Goal: Register for event/course: Sign up to attend an event or enroll in a course

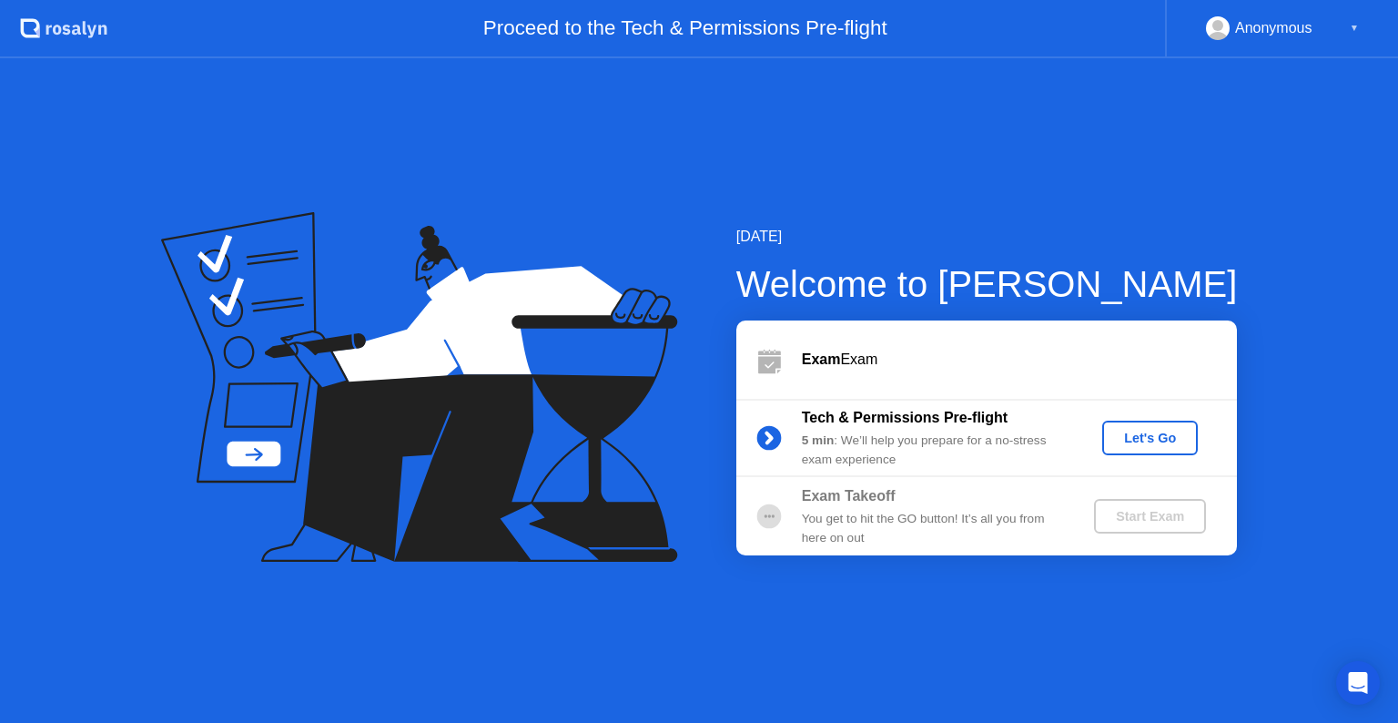
click at [1178, 510] on div "Start Exam" at bounding box center [1149, 516] width 97 height 15
click at [1148, 432] on div "Let's Go" at bounding box center [1149, 437] width 81 height 15
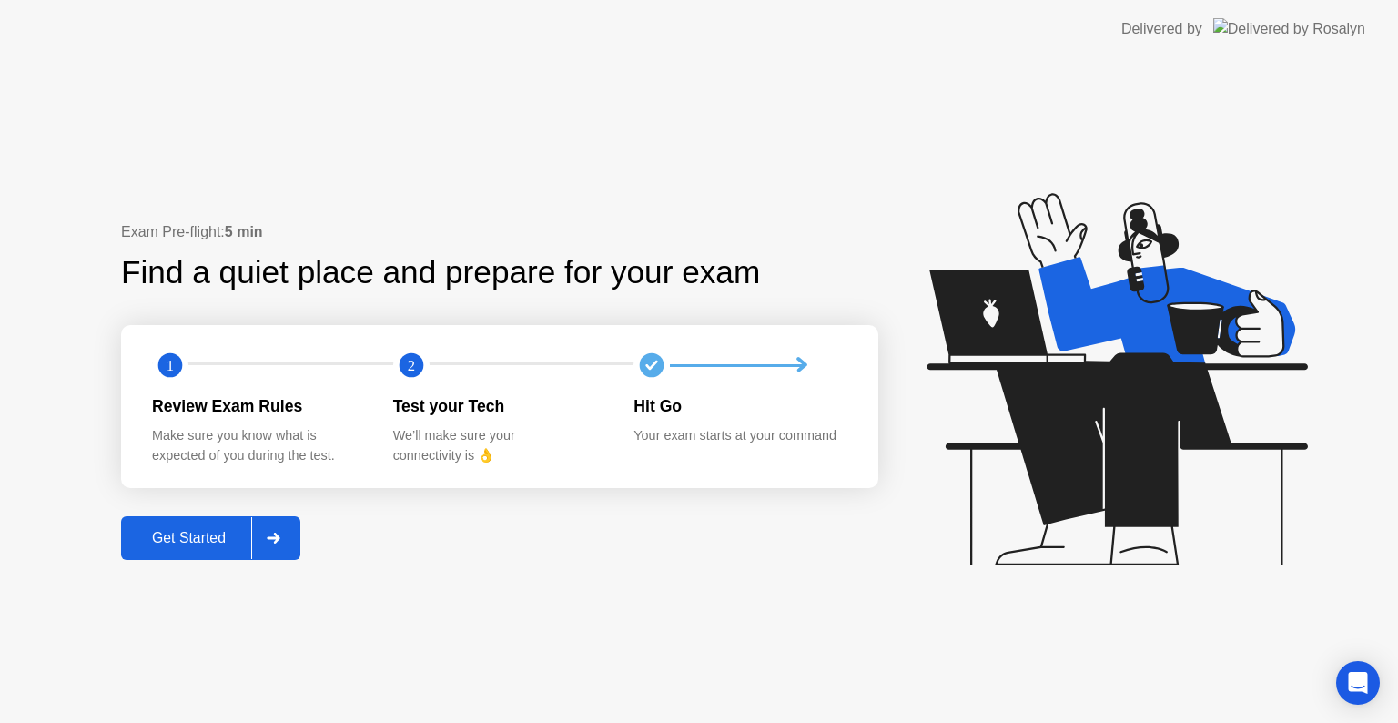
click at [204, 531] on div "Get Started" at bounding box center [188, 538] width 125 height 16
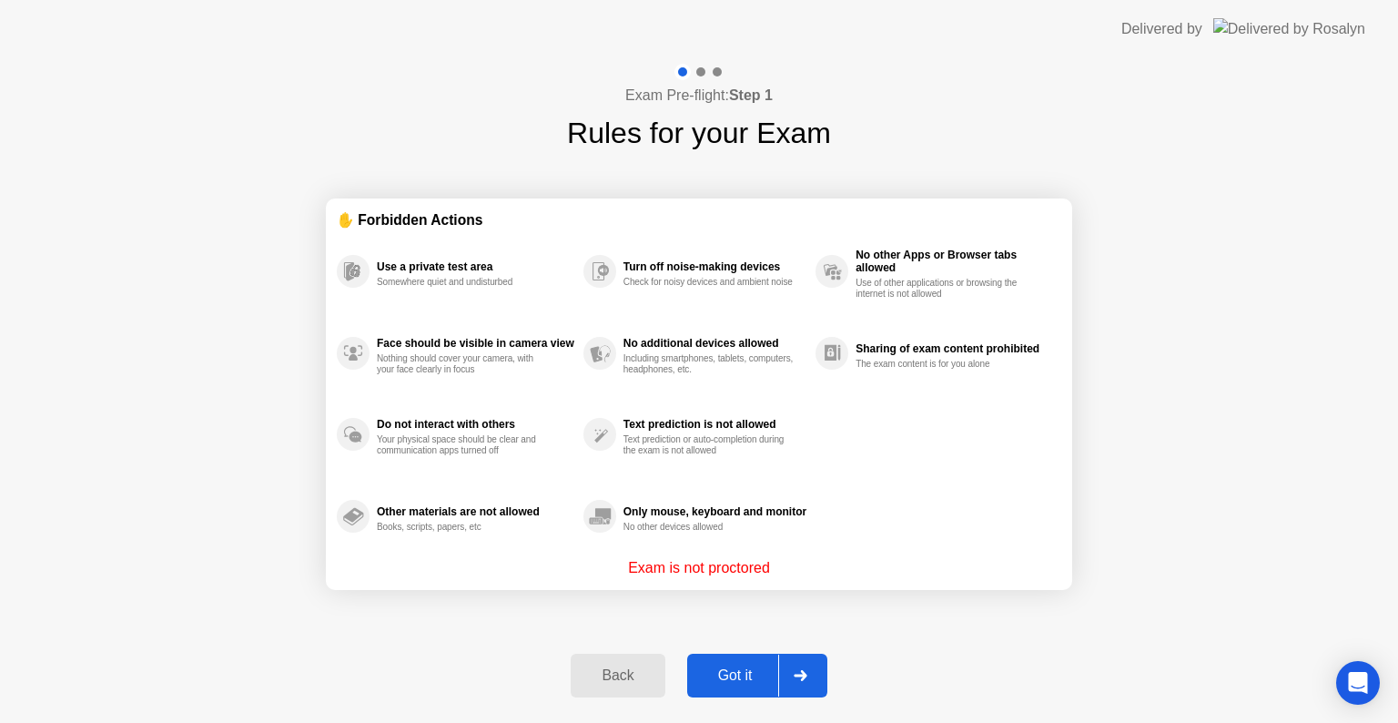
click at [737, 681] on div "Got it" at bounding box center [735, 675] width 86 height 16
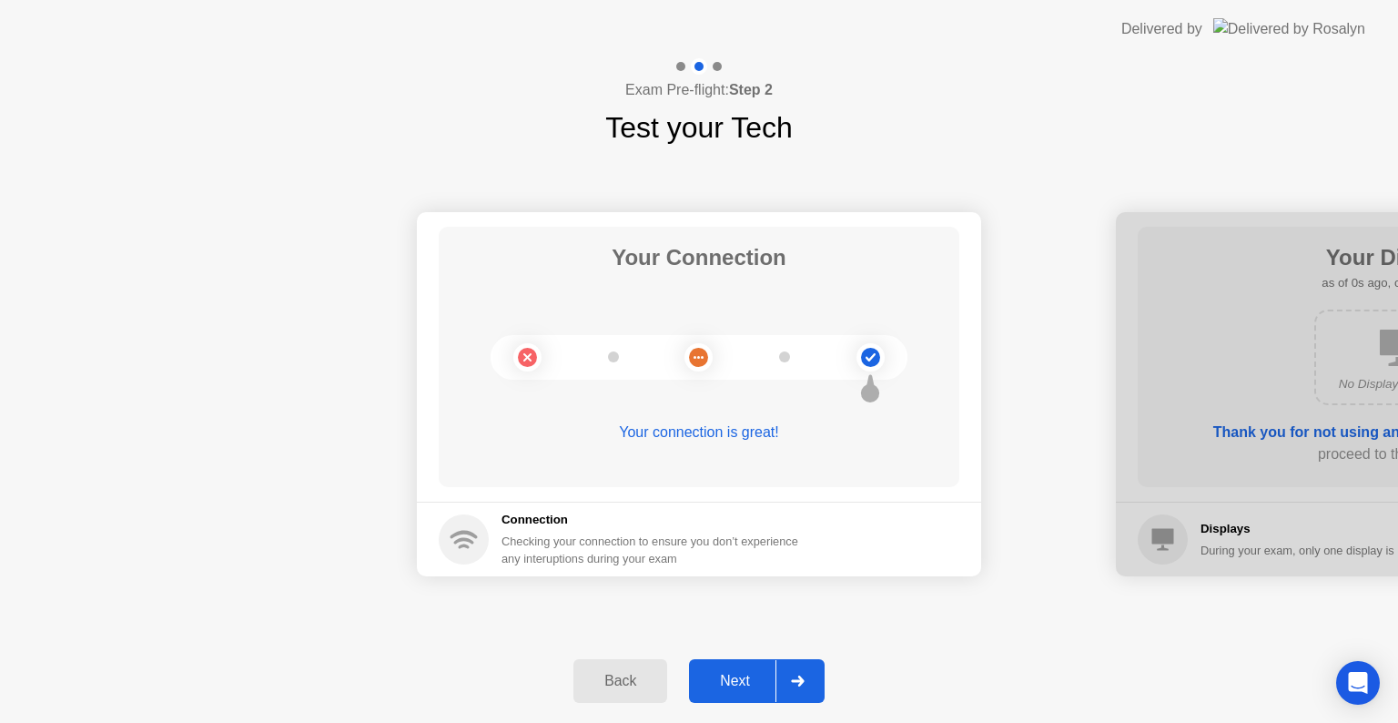
click at [737, 681] on div "Next" at bounding box center [734, 680] width 81 height 16
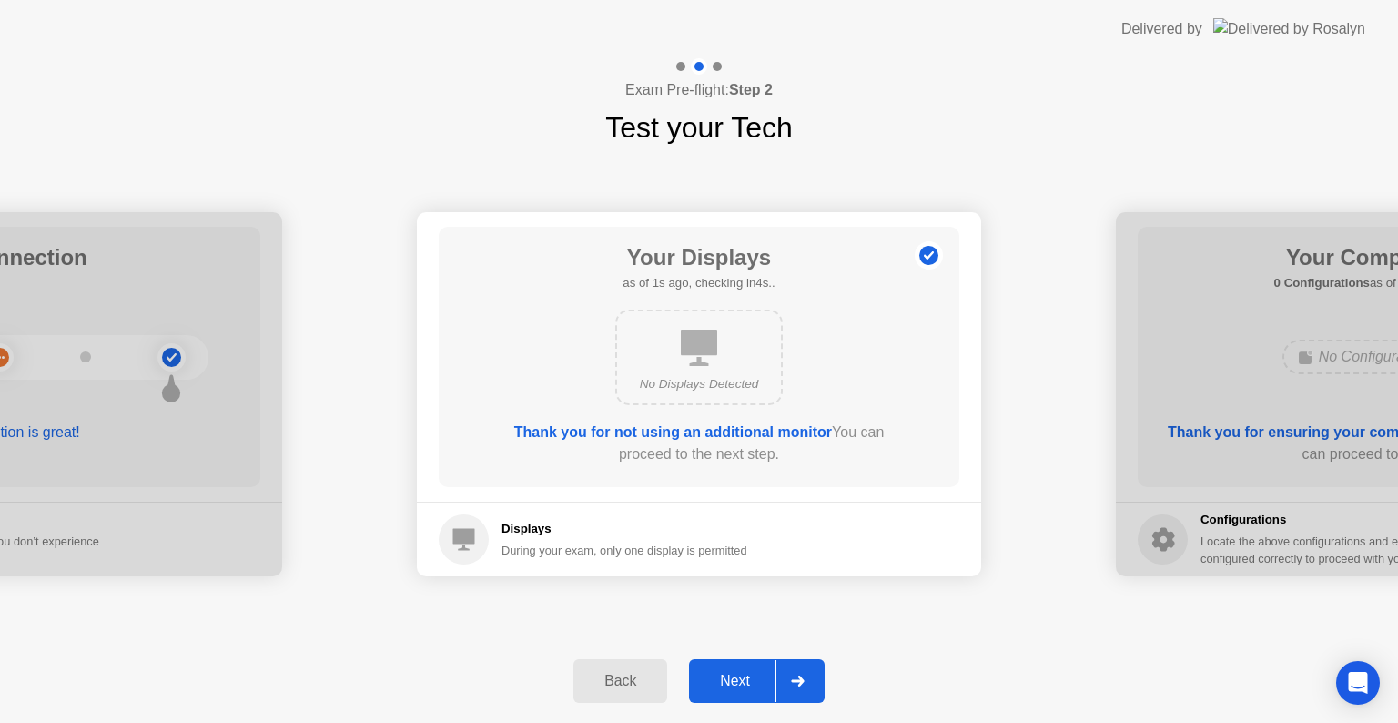
click at [737, 681] on div "Next" at bounding box center [734, 680] width 81 height 16
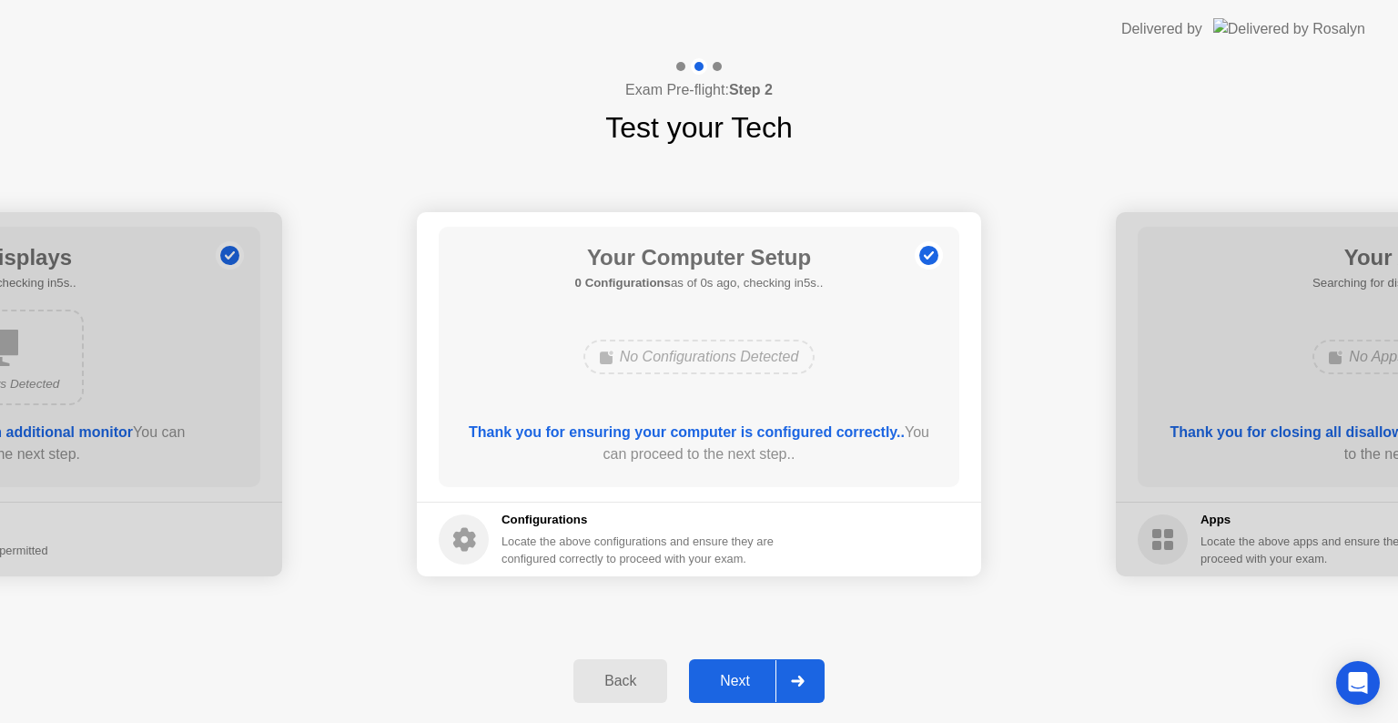
click at [737, 681] on div "Next" at bounding box center [734, 680] width 81 height 16
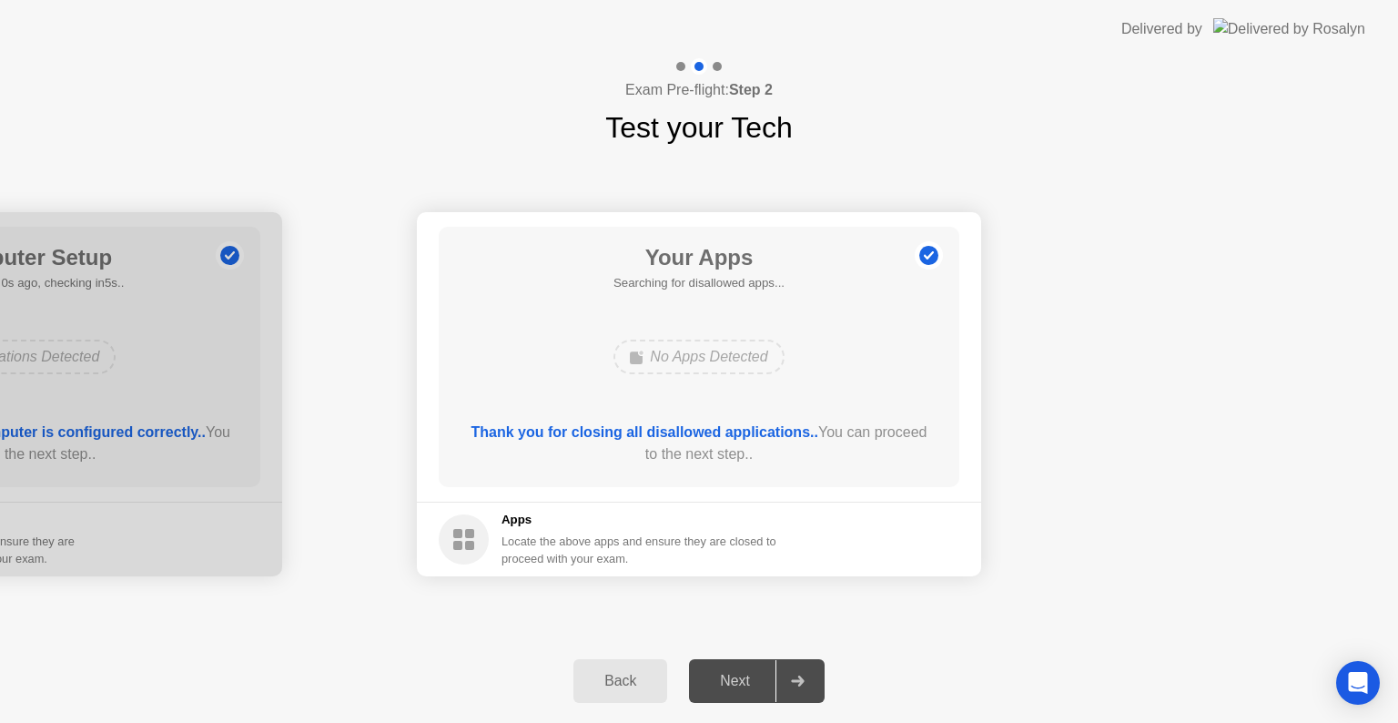
click at [737, 681] on div "Next" at bounding box center [734, 680] width 81 height 16
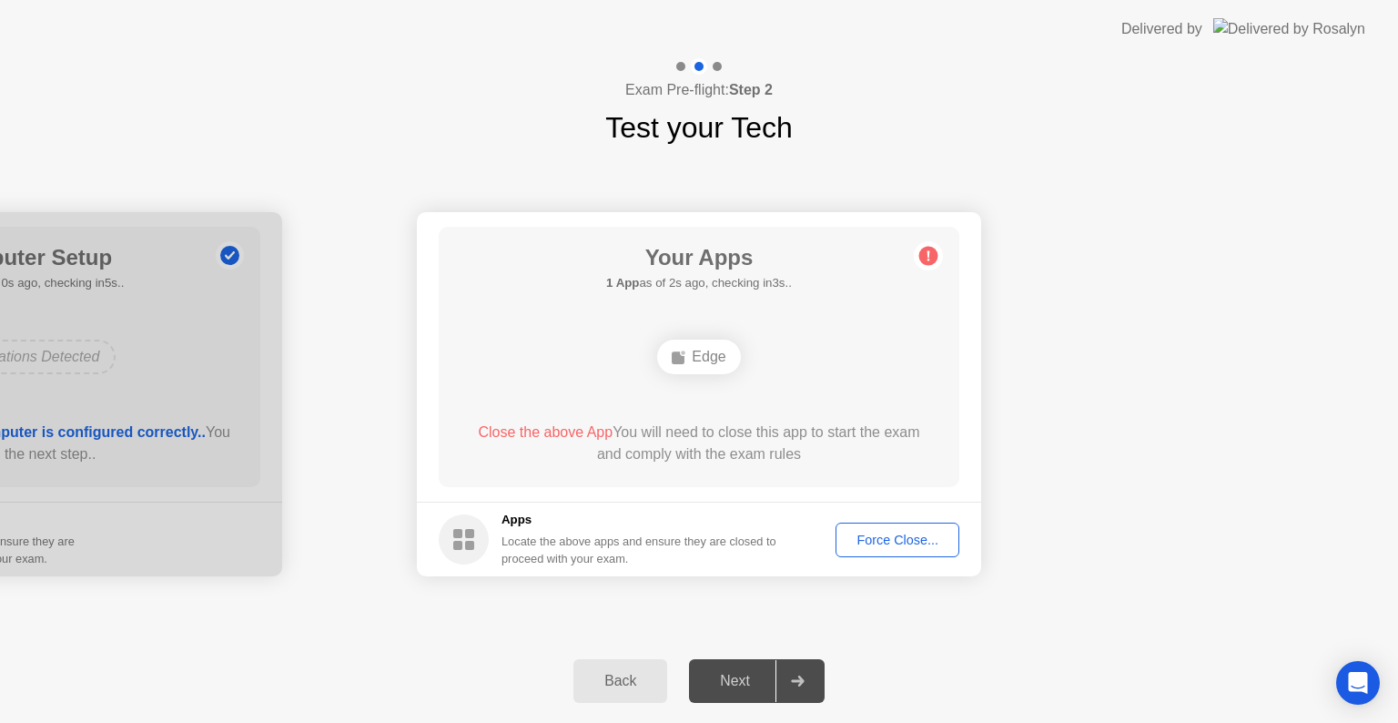
click at [907, 547] on div "Force Close..." at bounding box center [897, 539] width 111 height 15
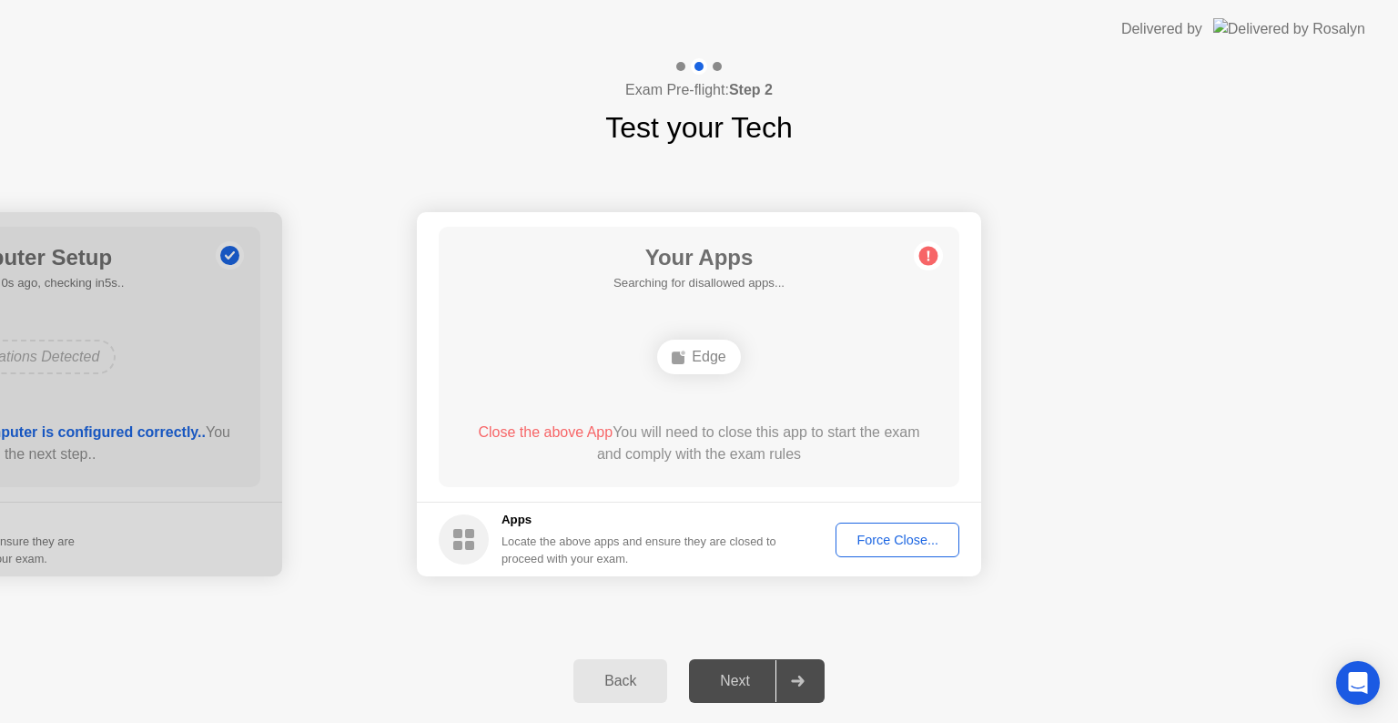
click at [711, 360] on div "Edge" at bounding box center [698, 356] width 83 height 35
click at [924, 532] on div "Force Close..." at bounding box center [897, 539] width 111 height 15
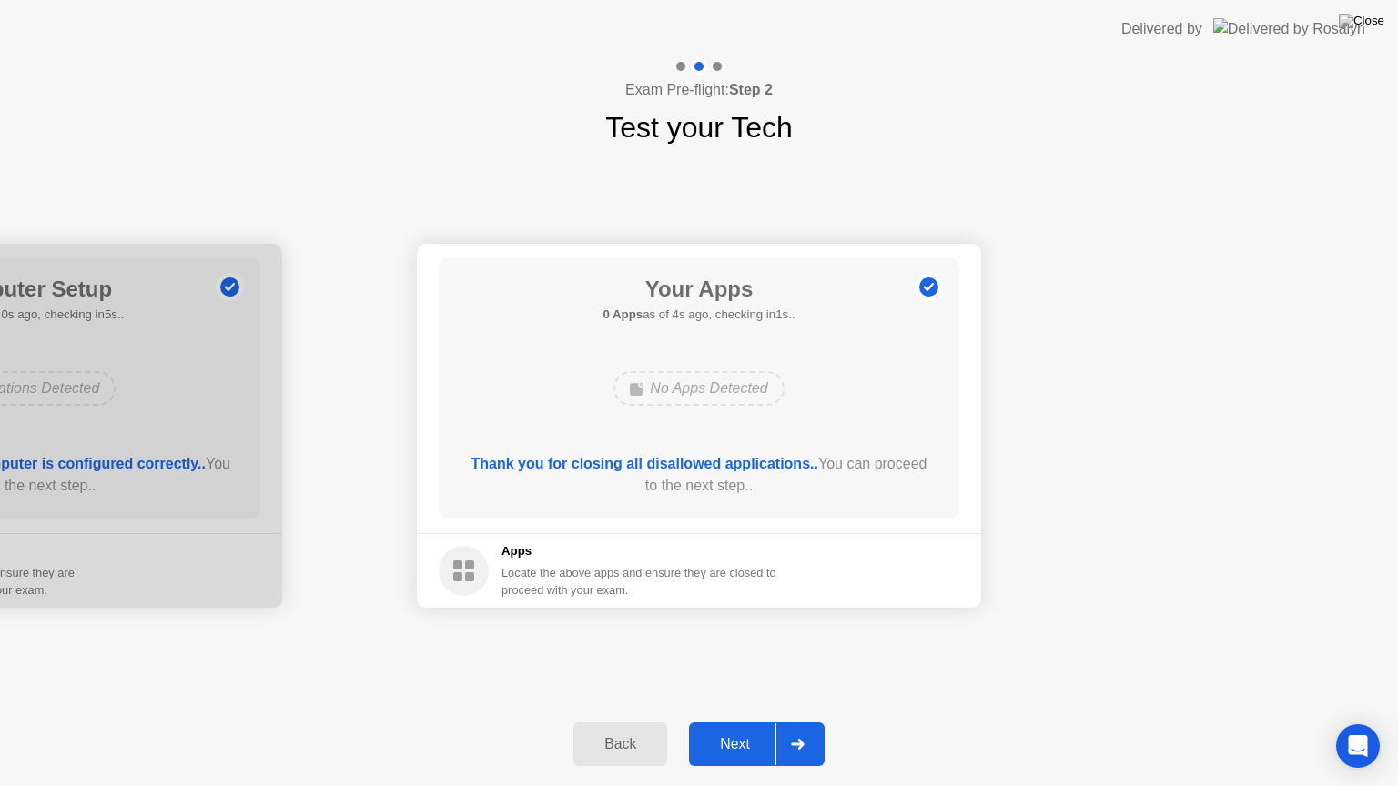
click at [761, 722] on div "Next" at bounding box center [734, 744] width 81 height 16
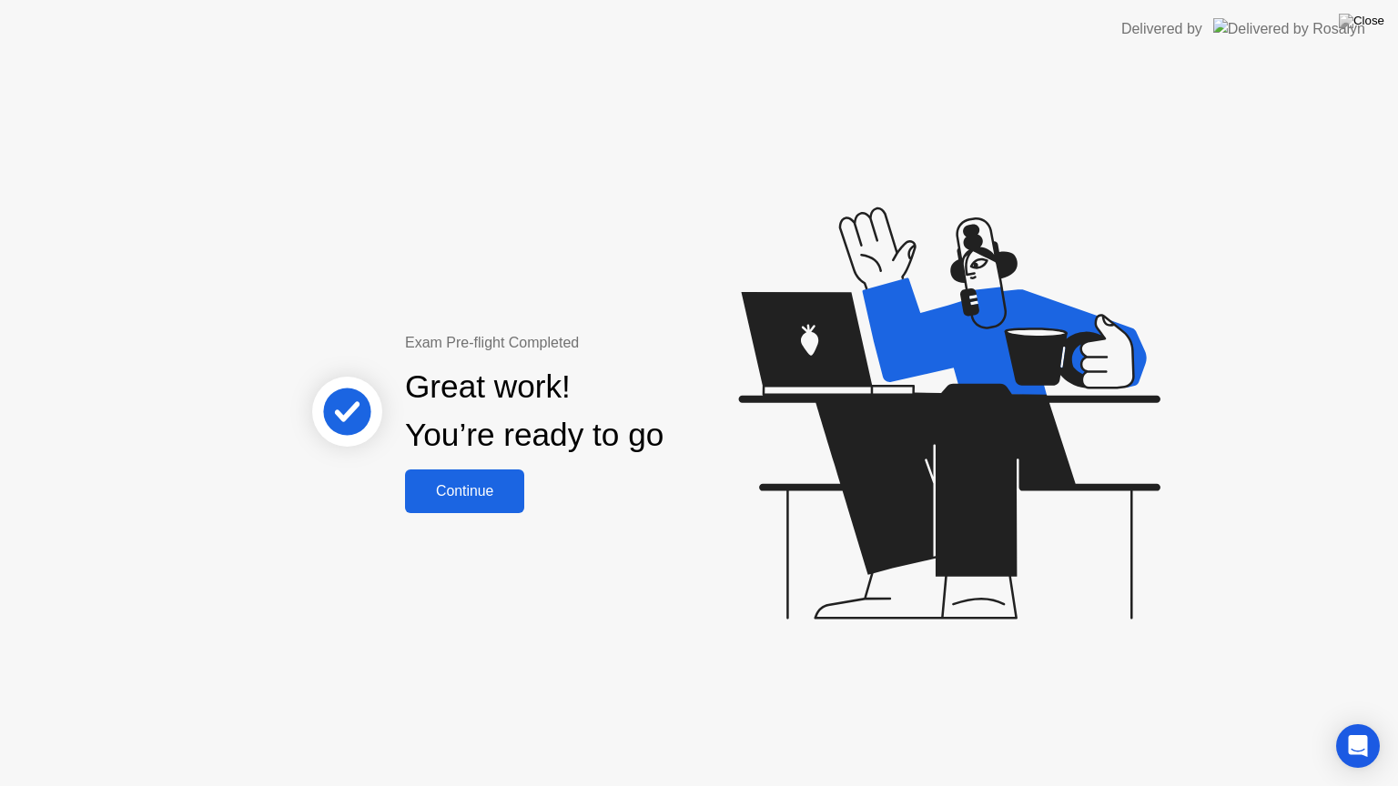
click at [476, 487] on div "Continue" at bounding box center [464, 491] width 108 height 16
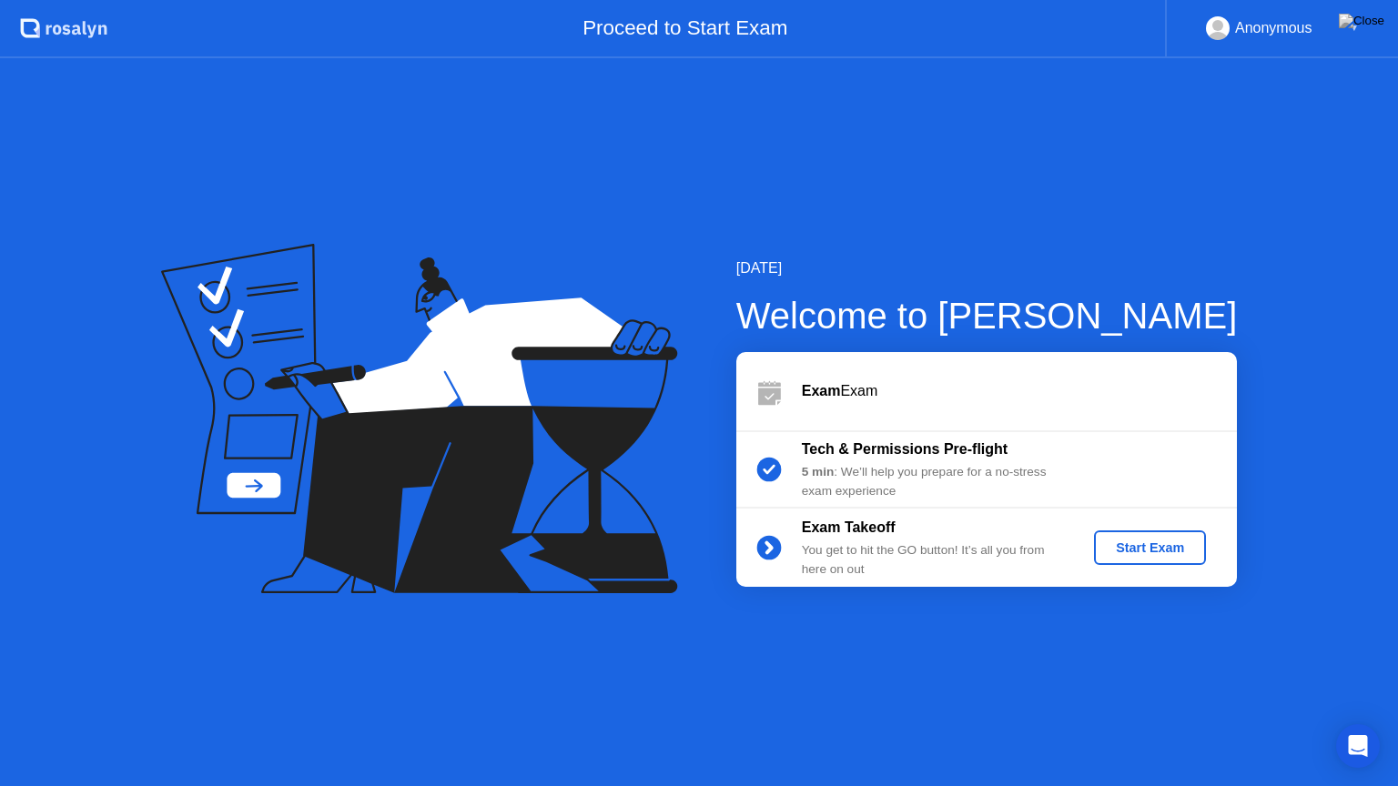
click at [1135, 545] on div "Start Exam" at bounding box center [1149, 548] width 97 height 15
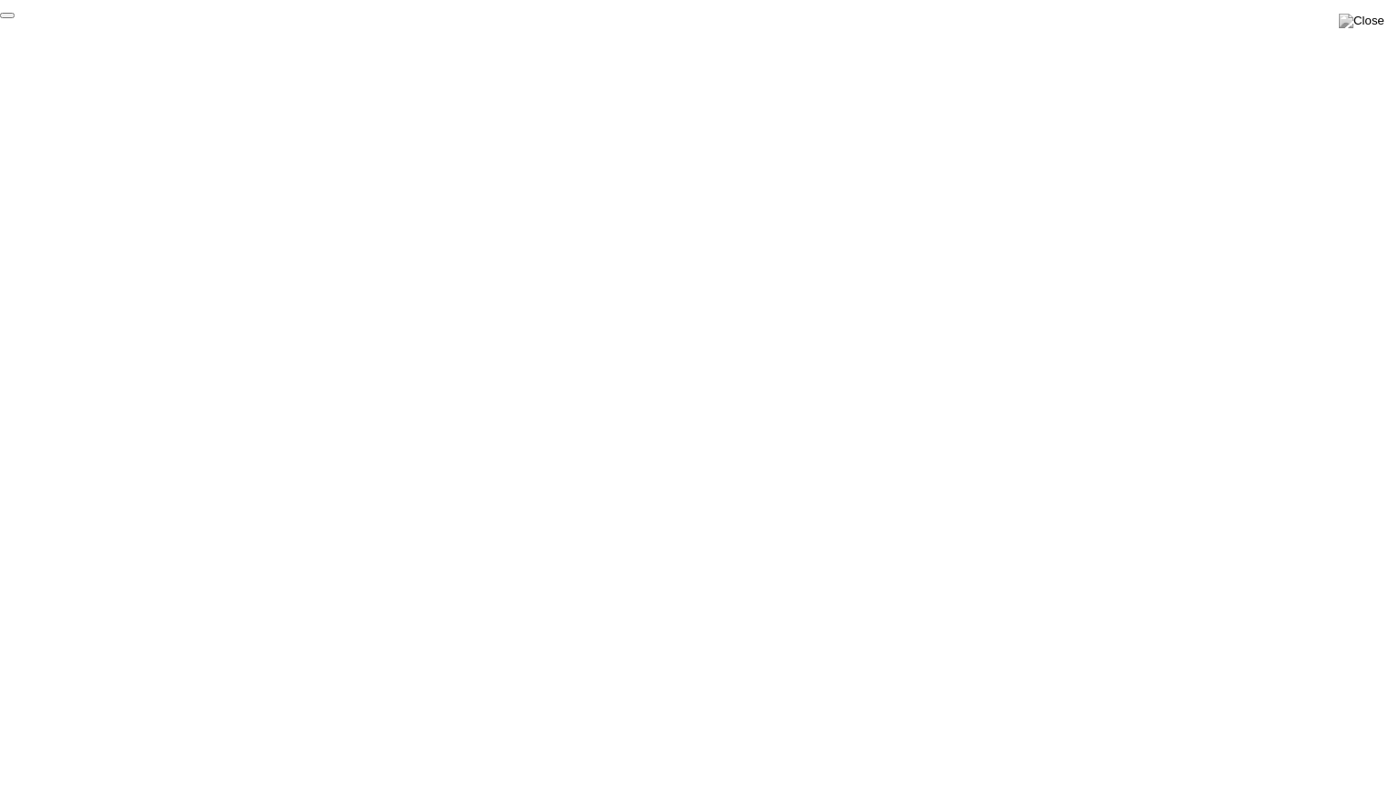
click div "End Proctoring Session"
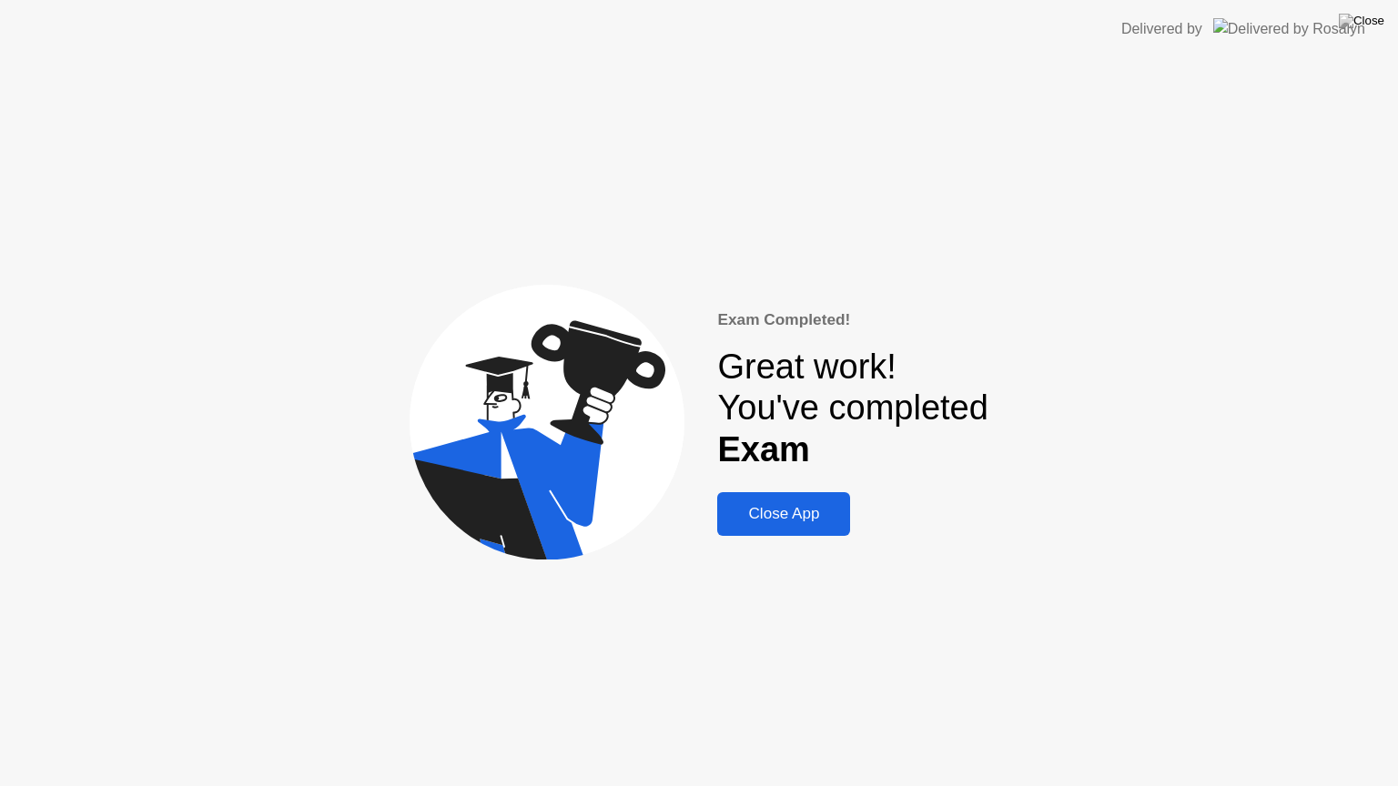
click at [757, 498] on button "Close App" at bounding box center [783, 514] width 133 height 44
